Goal: Navigation & Orientation: Find specific page/section

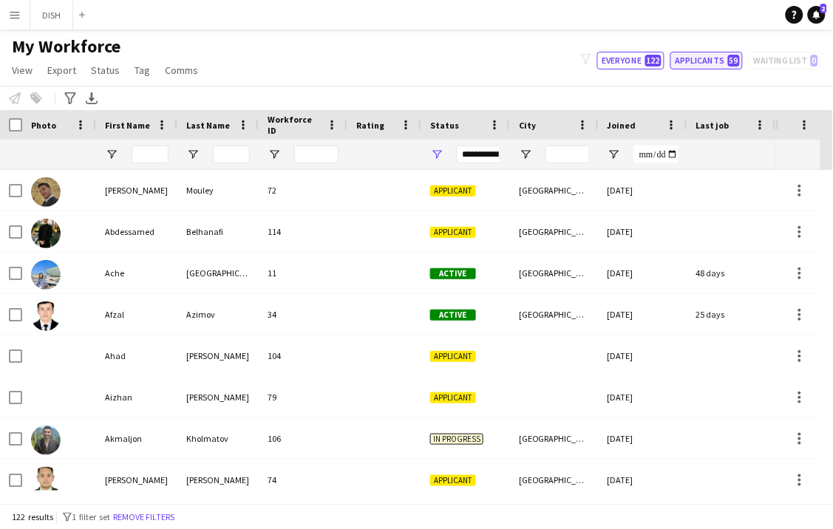
click at [725, 55] on button "Applicants 59" at bounding box center [706, 61] width 72 height 18
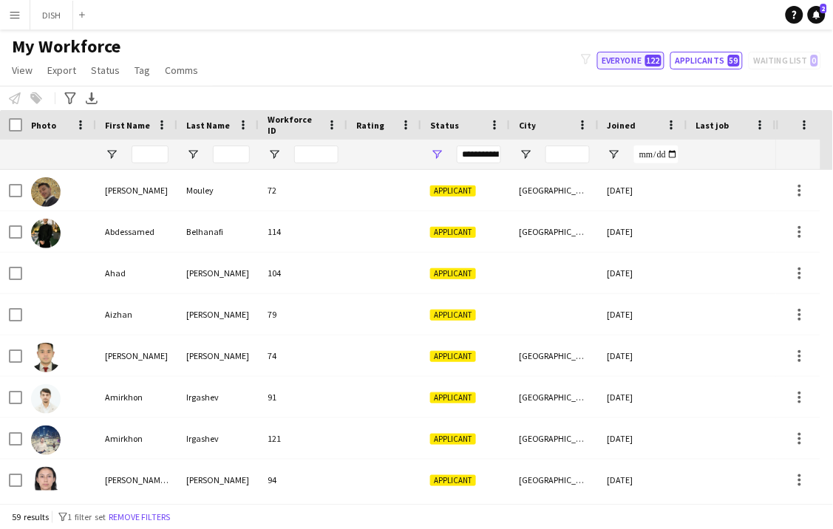
click at [623, 61] on button "Everyone 122" at bounding box center [630, 61] width 67 height 18
type input "**********"
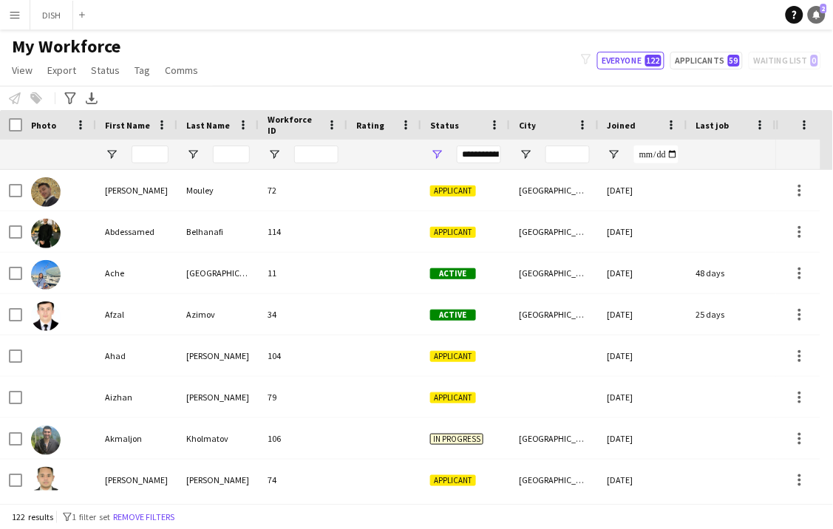
click at [822, 16] on link "Notifications 2" at bounding box center [817, 15] width 18 height 18
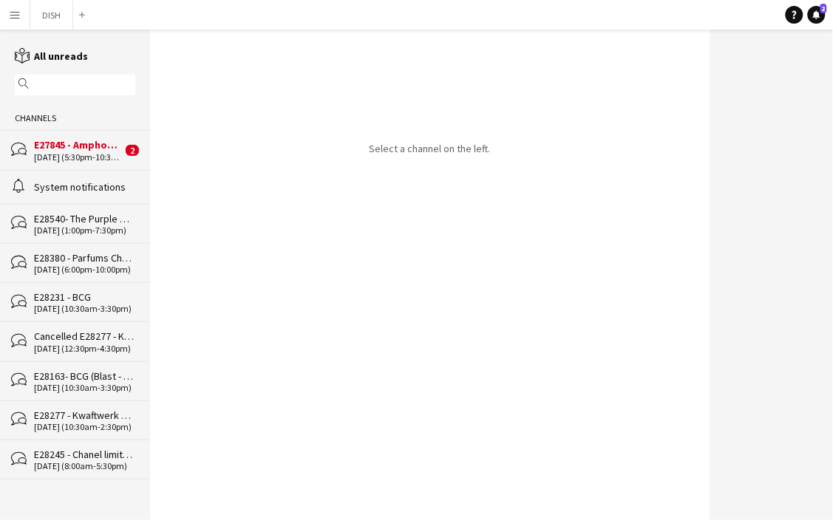
click at [106, 155] on div "[DATE] (5:30pm-10:30pm)" at bounding box center [78, 157] width 88 height 10
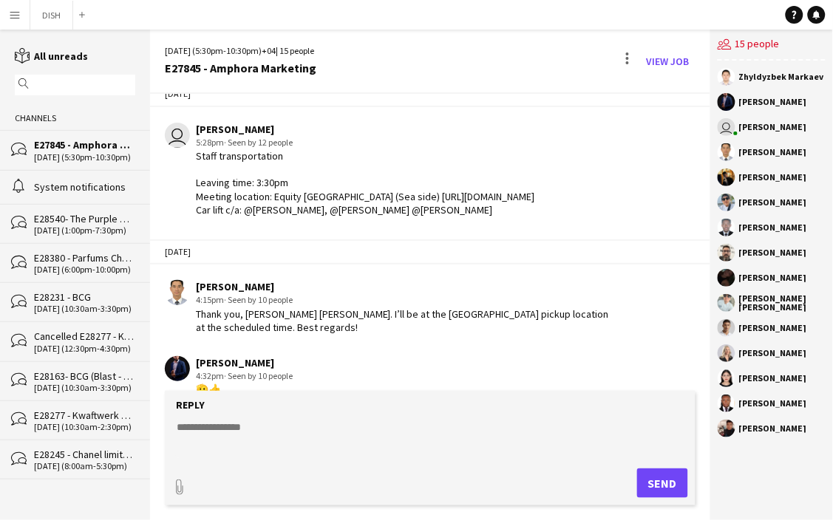
scroll to position [30, 0]
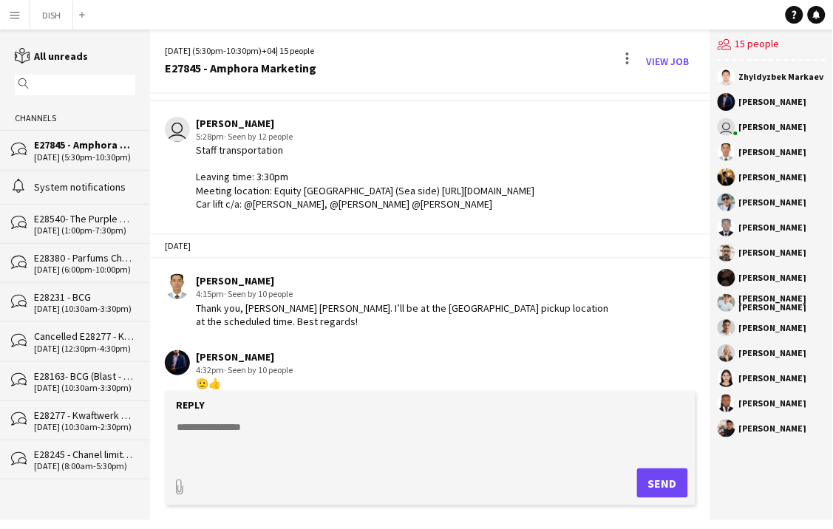
drag, startPoint x: 293, startPoint y: 296, endPoint x: 492, endPoint y: 330, distance: 202.4
click at [492, 343] on app-chat-message "[PERSON_NAME] 4:32pm · Seen by 10 people 🫡👍" at bounding box center [430, 370] width 560 height 55
click at [45, 16] on button "DISH Close" at bounding box center [51, 15] width 43 height 29
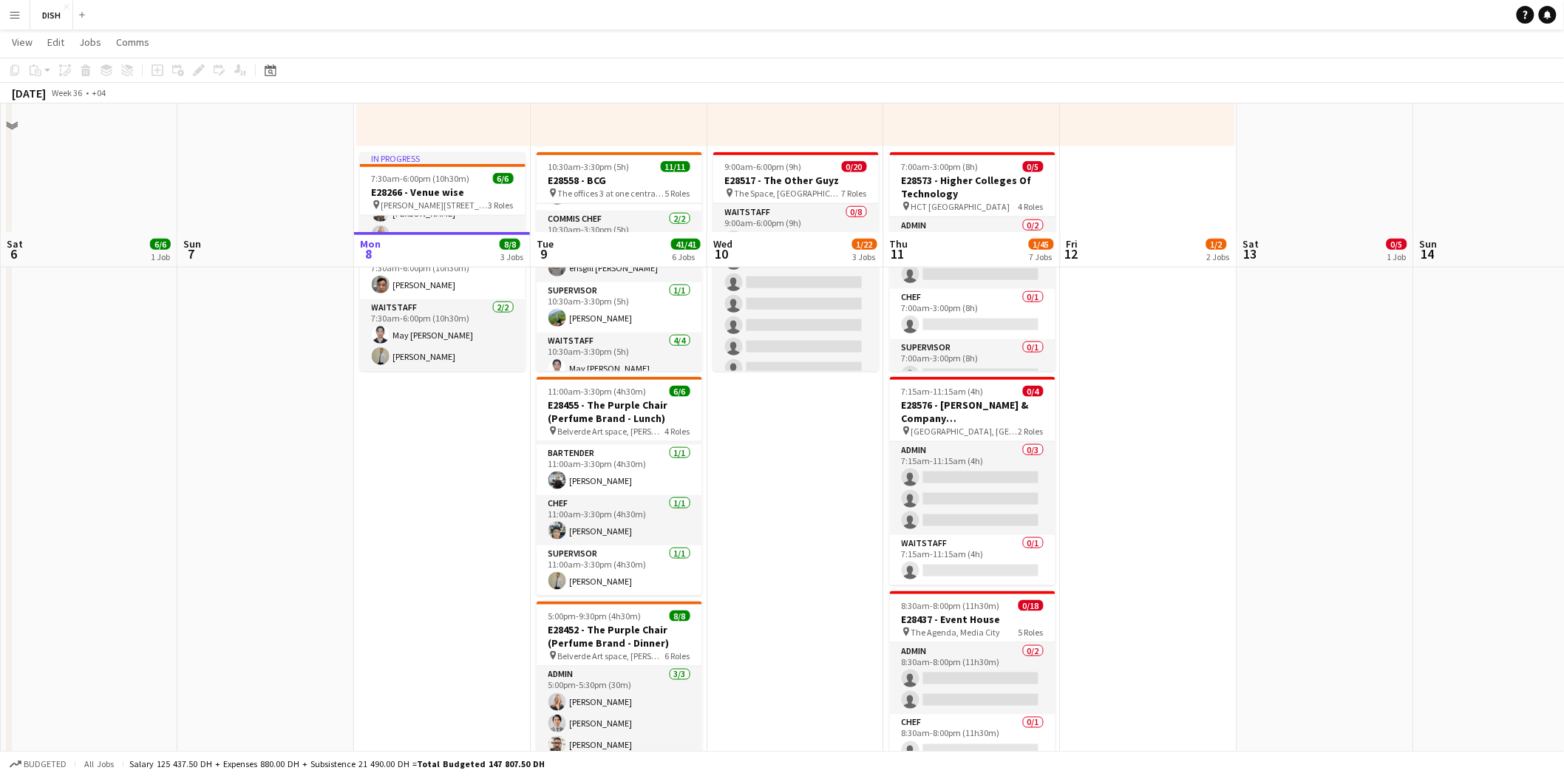
scroll to position [548, 0]
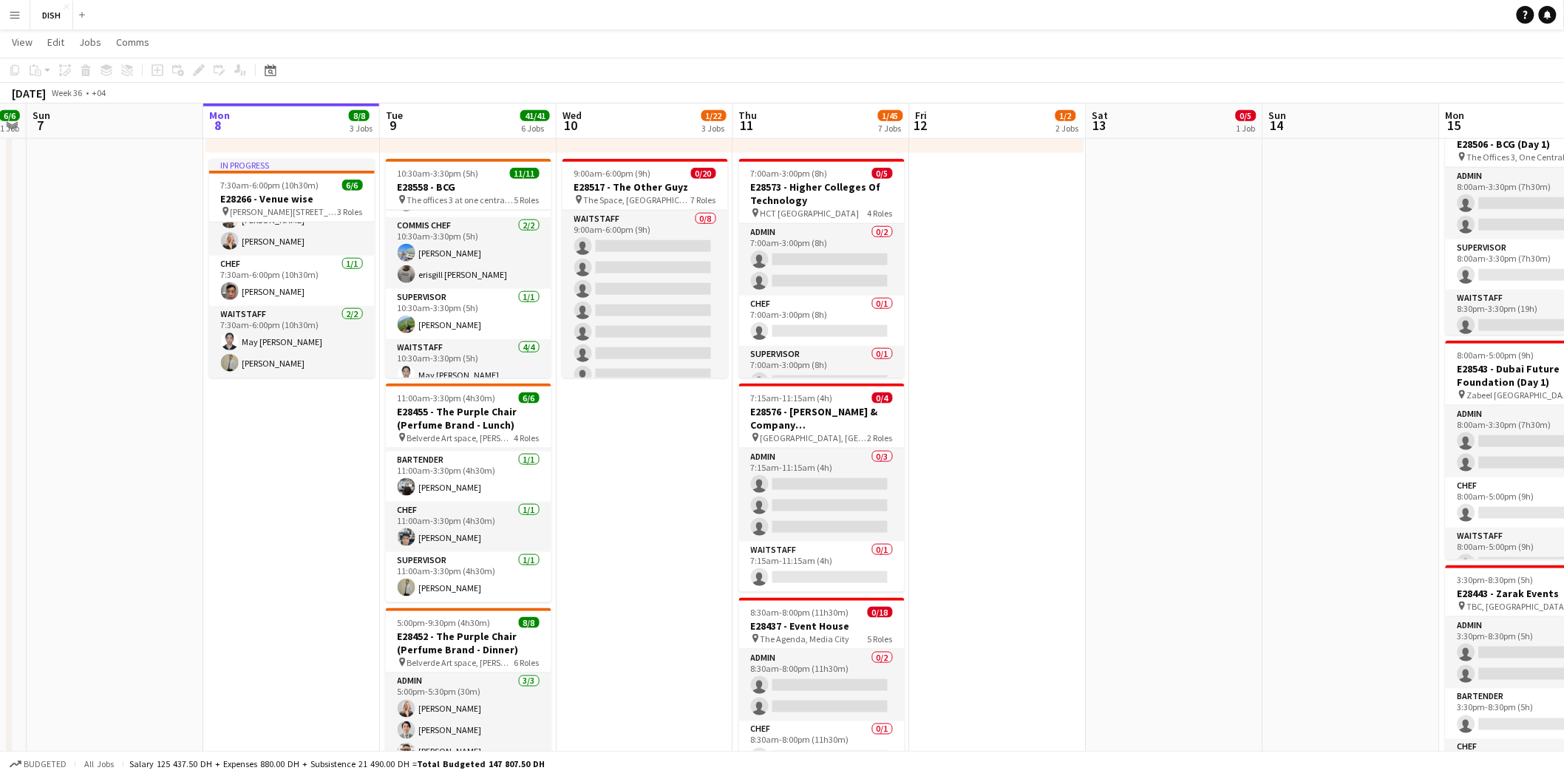
drag, startPoint x: 1264, startPoint y: 353, endPoint x: 1112, endPoint y: 415, distance: 164.1
click at [832, 415] on app-calendar-viewport "Thu 4 13/13 4 Jobs Fri 5 4/7 2 Jobs Sat 6 6/6 1 Job Sun 7 Mon 8 8/8 3 Jobs Tue …" at bounding box center [782, 575] width 1564 height 2131
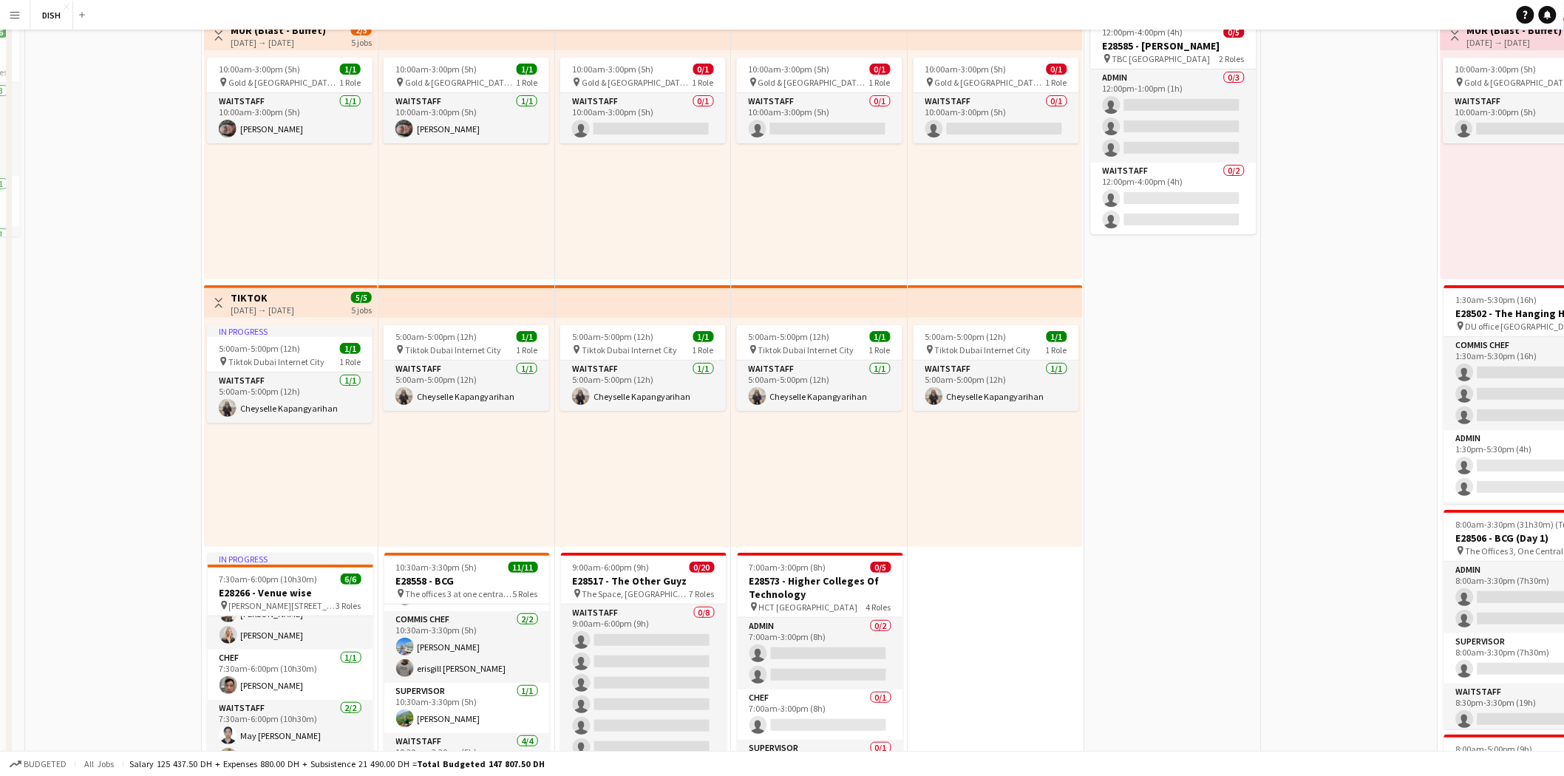
scroll to position [0, 0]
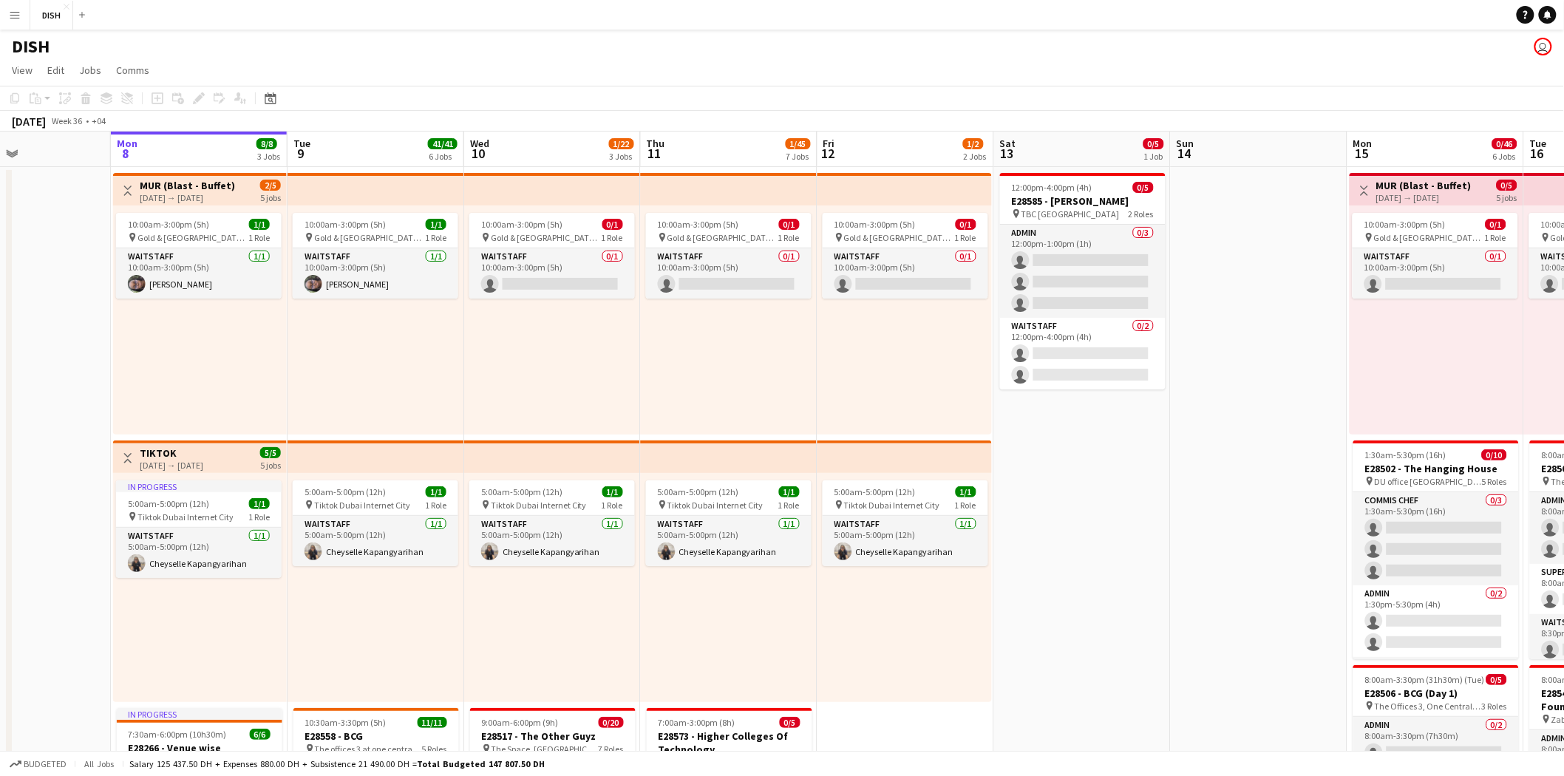
drag, startPoint x: 1170, startPoint y: 430, endPoint x: 1178, endPoint y: 406, distance: 25.0
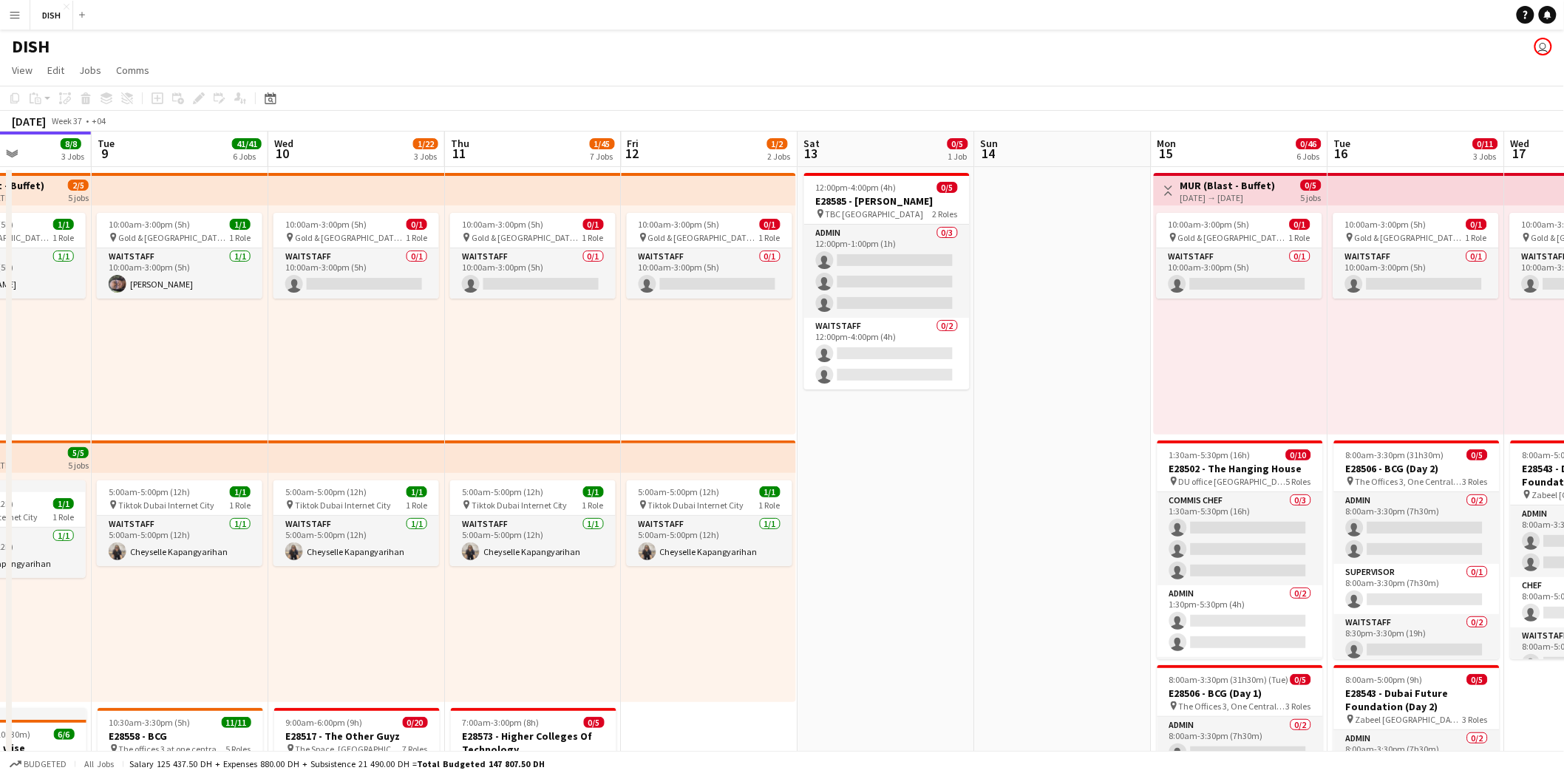
drag, startPoint x: 1468, startPoint y: 327, endPoint x: 1286, endPoint y: 367, distance: 186.7
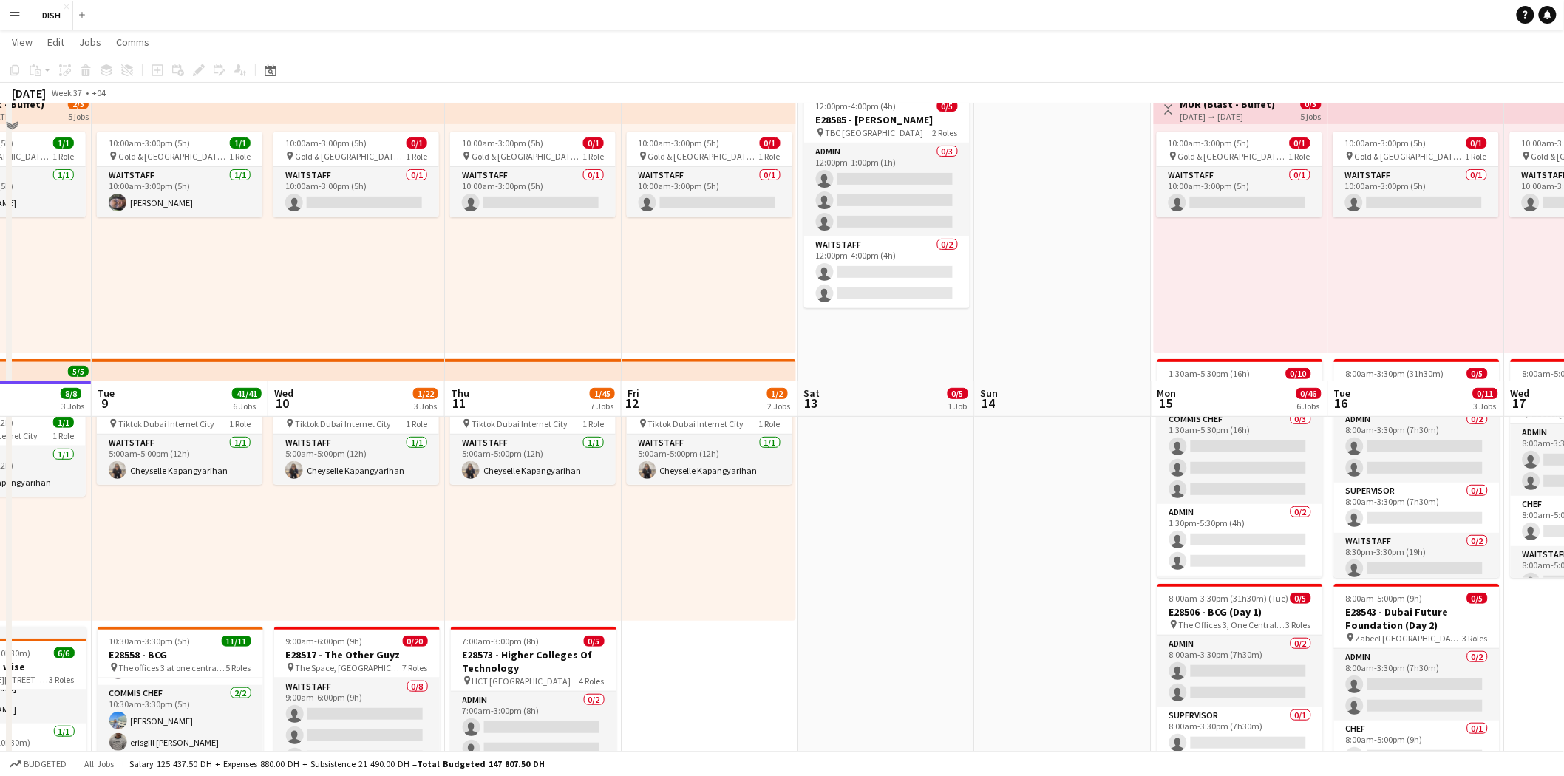
scroll to position [0, 0]
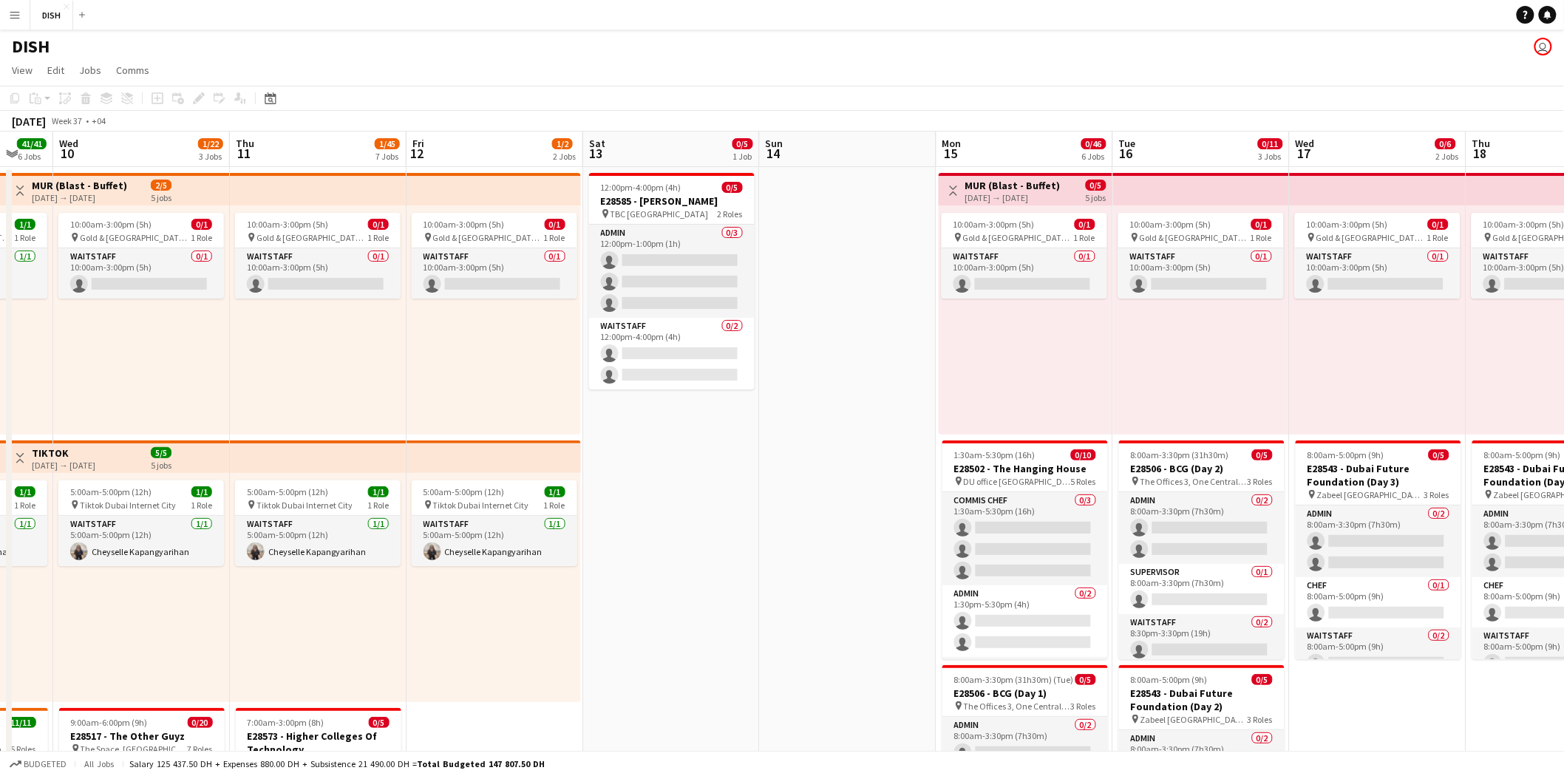
drag, startPoint x: 1215, startPoint y: 388, endPoint x: 1199, endPoint y: 375, distance: 20.4
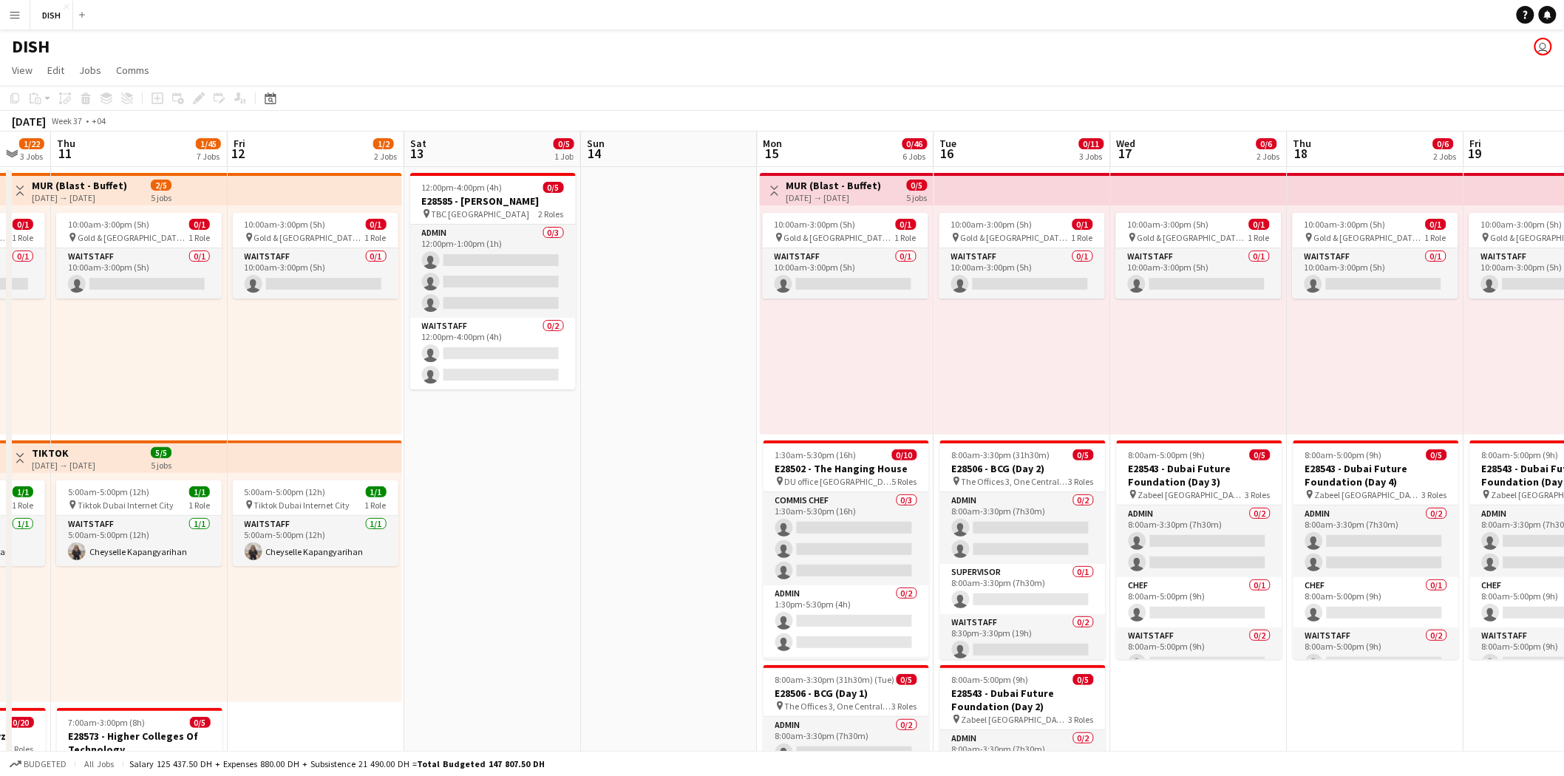
drag, startPoint x: 1237, startPoint y: 374, endPoint x: 1054, endPoint y: 396, distance: 184.6
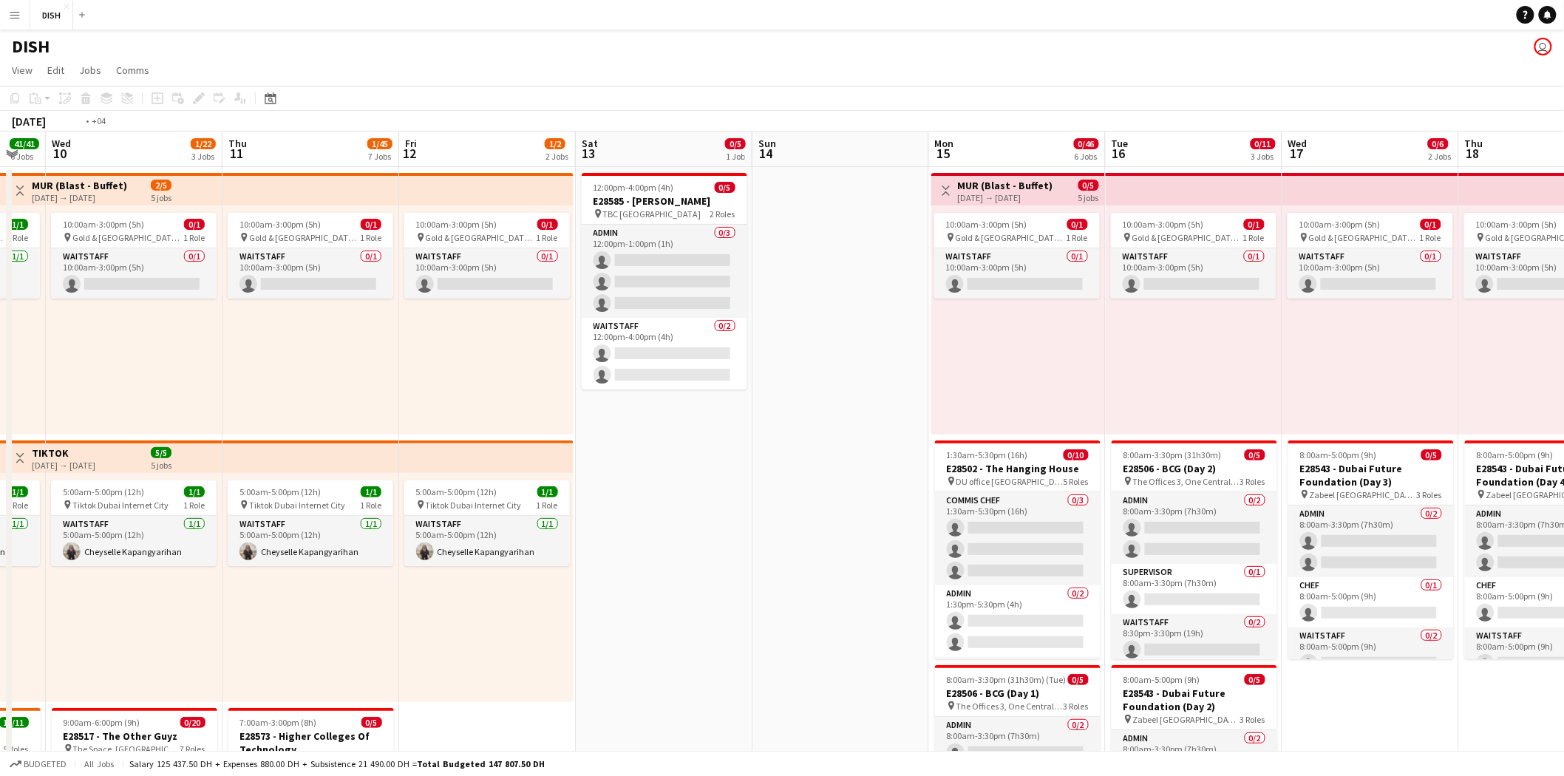
drag, startPoint x: 909, startPoint y: 359, endPoint x: 1435, endPoint y: 349, distance: 526.3
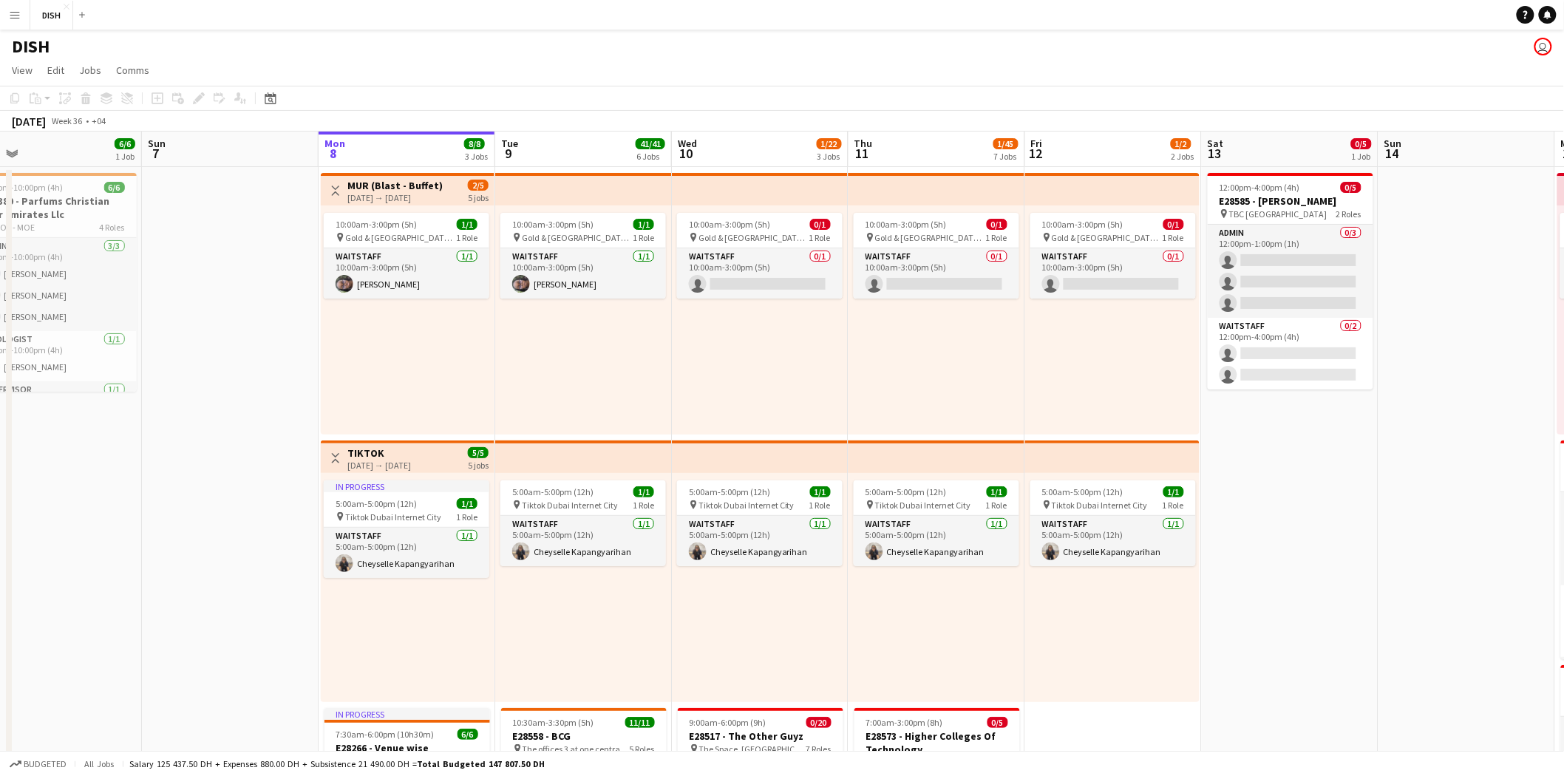
scroll to position [0, 386]
drag, startPoint x: 437, startPoint y: 386, endPoint x: 712, endPoint y: 380, distance: 275.7
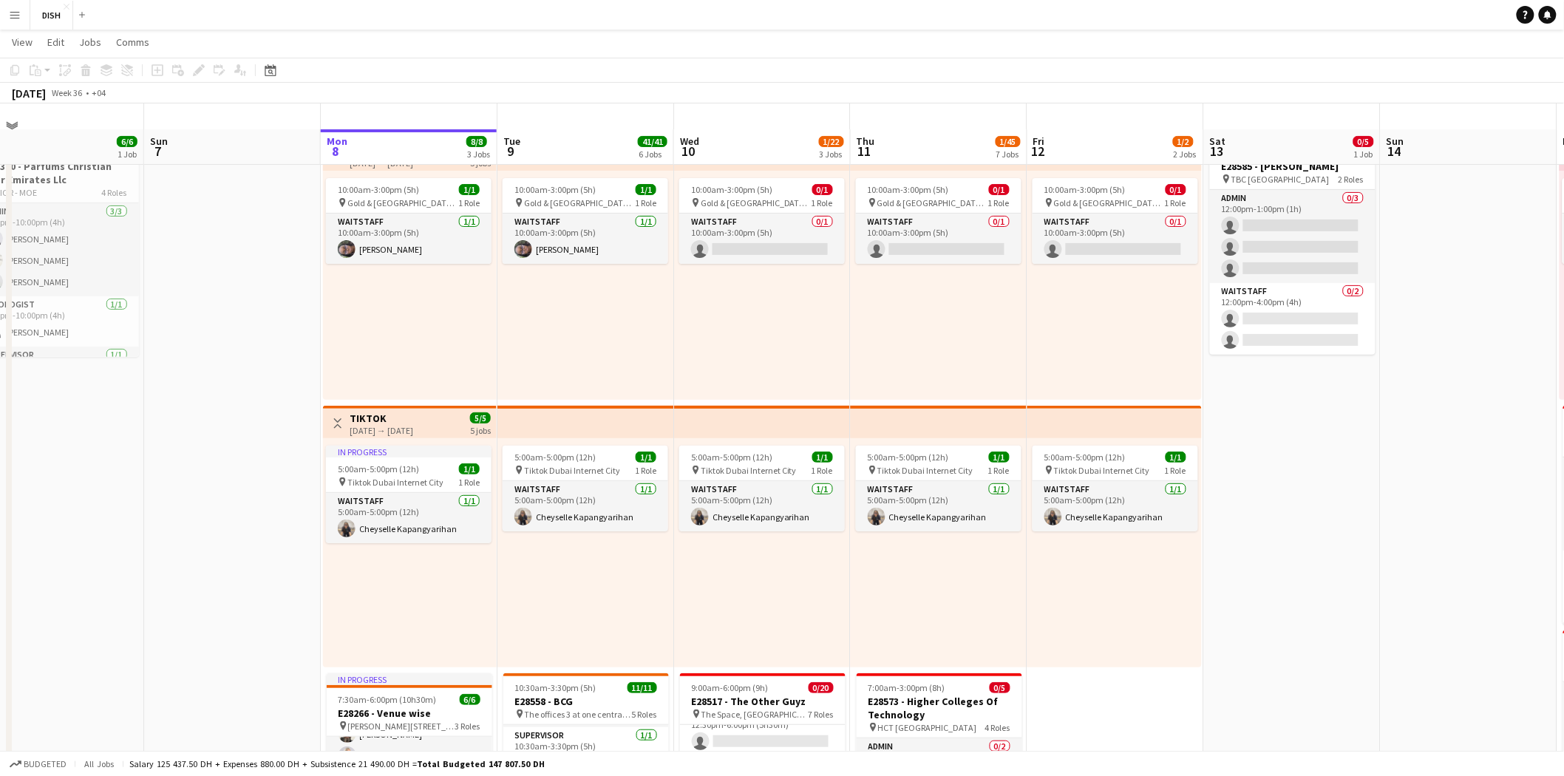
scroll to position [0, 0]
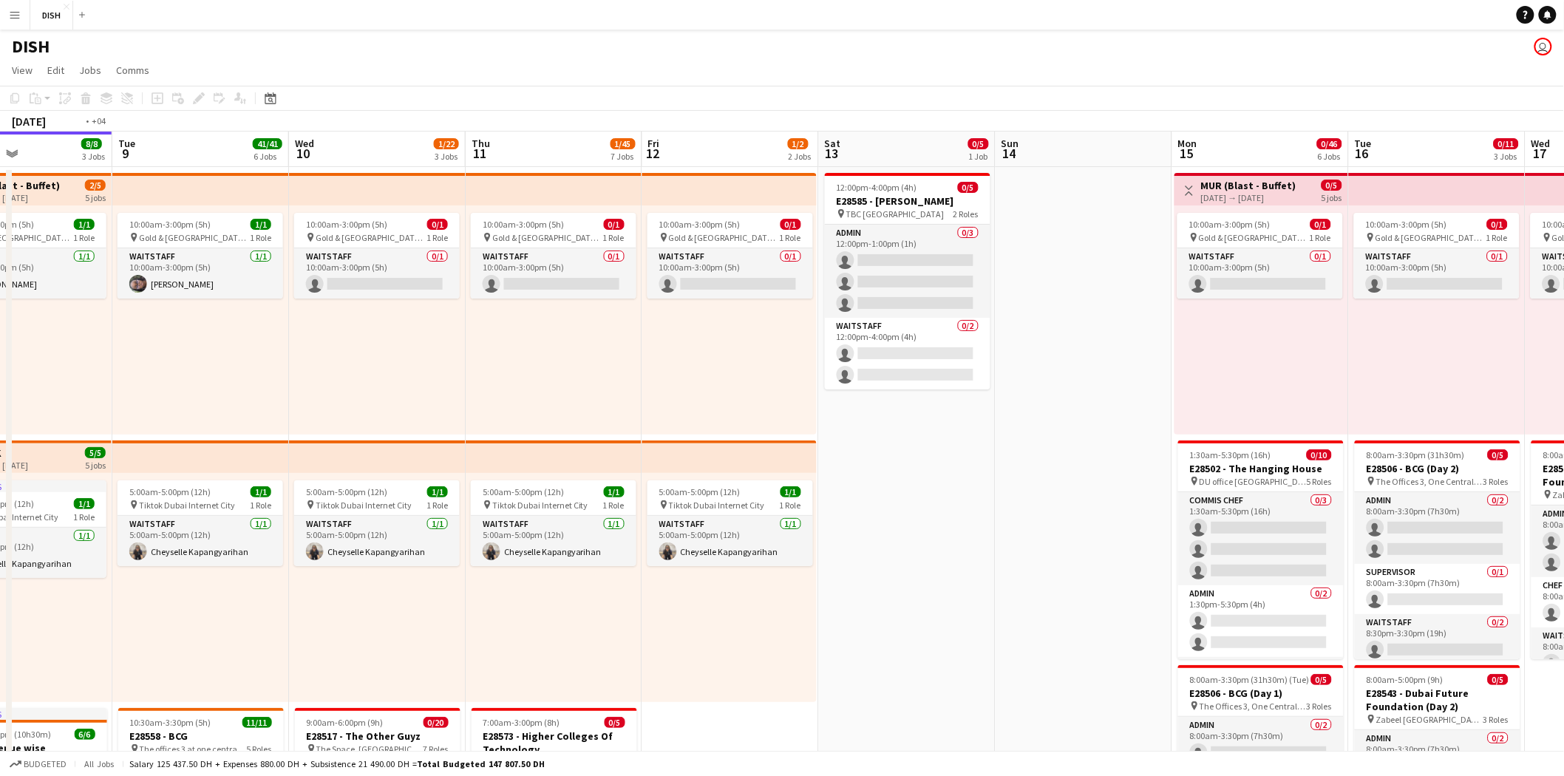
drag, startPoint x: 1437, startPoint y: 568, endPoint x: 831, endPoint y: 622, distance: 608.4
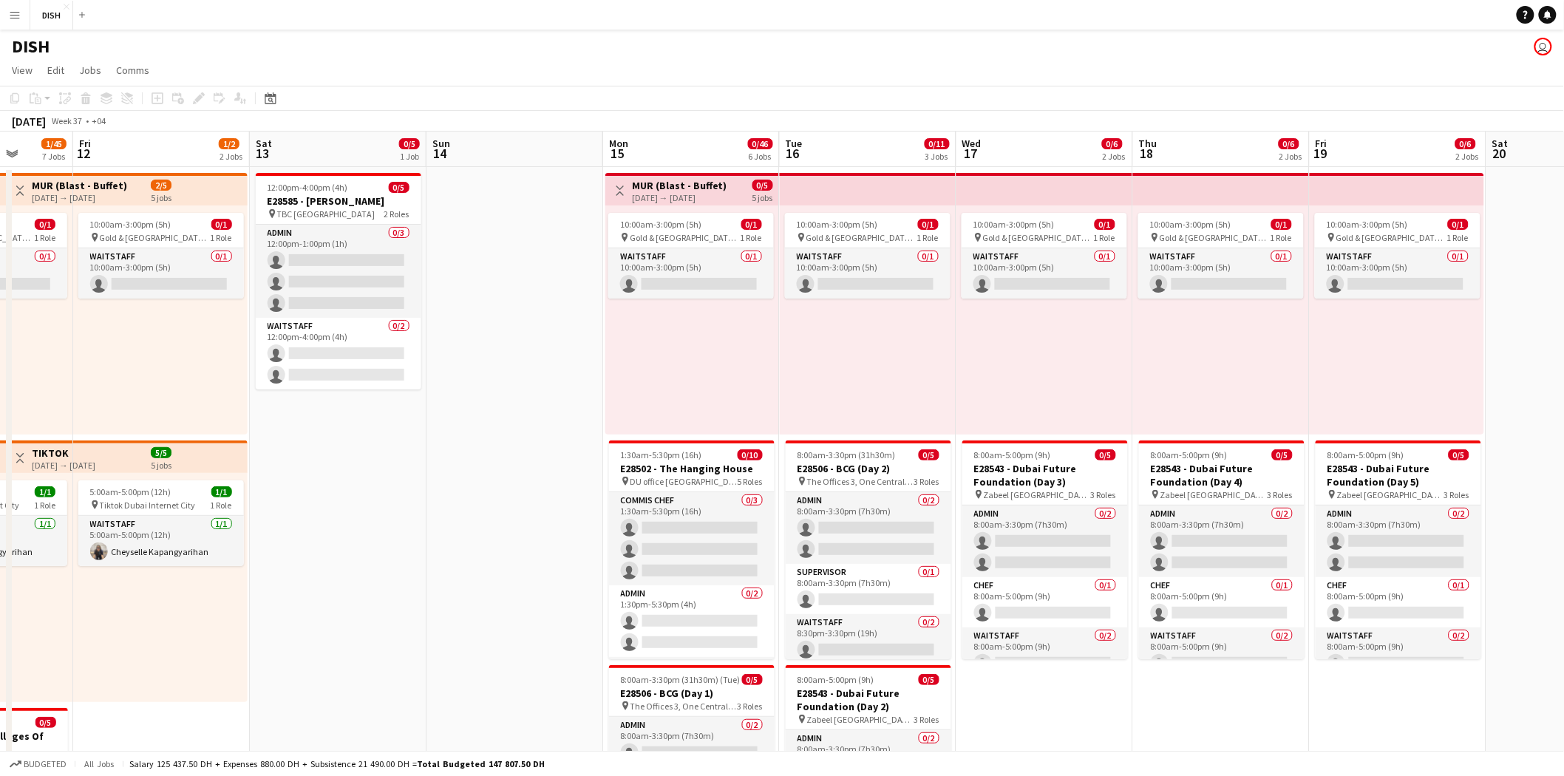
scroll to position [0, 432]
